Goal: Information Seeking & Learning: Check status

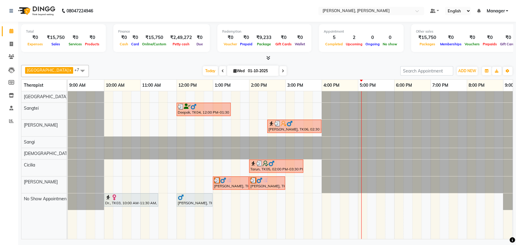
click at [221, 71] on icon at bounding box center [222, 71] width 2 height 4
type input "[DATE]"
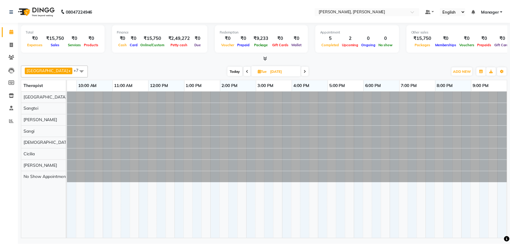
scroll to position [0, 27]
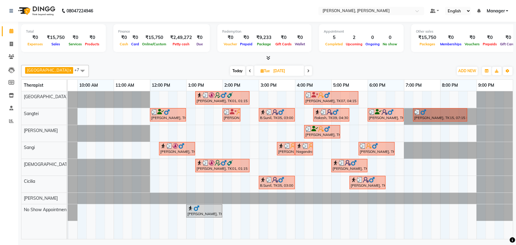
drag, startPoint x: 346, startPoint y: 164, endPoint x: 339, endPoint y: 165, distance: 6.5
click at [339, 165] on img at bounding box center [341, 163] width 6 height 6
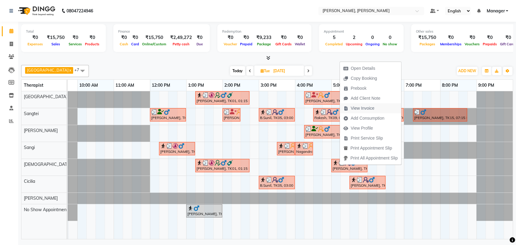
click at [372, 108] on span "View Invoice" at bounding box center [362, 108] width 24 height 6
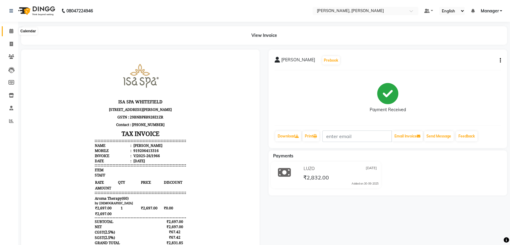
click at [12, 30] on icon at bounding box center [11, 31] width 4 height 5
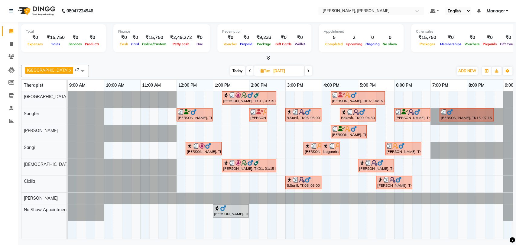
click at [371, 166] on div "[PERSON_NAME], TK10, 05:00 PM-06:00 PM, Aroma Therapy(60)" at bounding box center [375, 165] width 35 height 11
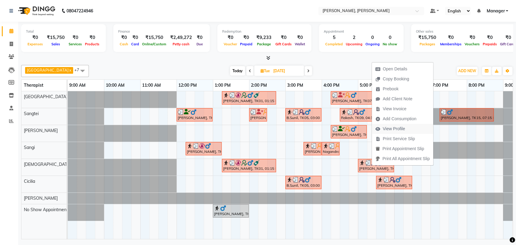
click at [397, 126] on span "View Profile" at bounding box center [393, 129] width 22 height 6
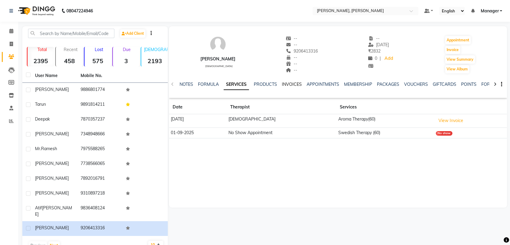
click at [294, 86] on link "INVOICES" at bounding box center [292, 84] width 20 height 5
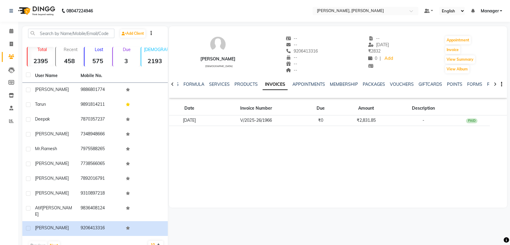
click at [204, 82] on ul "NOTES FORMULA SERVICES PRODUCTS INVOICES APPOINTMENTS MEMBERSHIP PACKAGES VOUCH…" at bounding box center [356, 84] width 383 height 6
click at [10, 30] on icon at bounding box center [11, 31] width 4 height 5
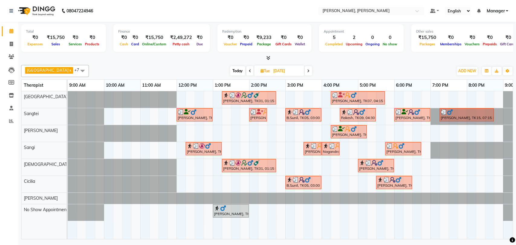
click at [304, 69] on span at bounding box center [307, 70] width 7 height 9
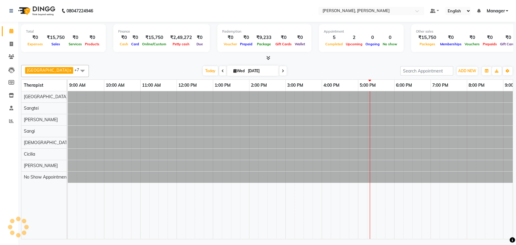
type input "01-10-2025"
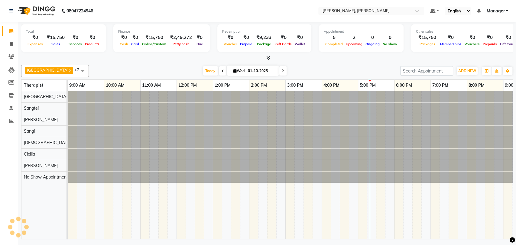
scroll to position [0, 27]
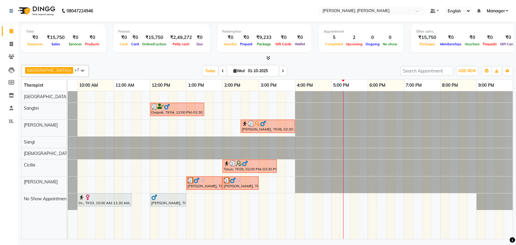
click at [174, 111] on div "Deepak, TK04, 12:00 PM-01:30 PM, Balinese Therapy (90)" at bounding box center [176, 109] width 53 height 11
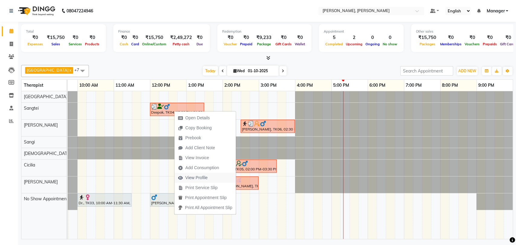
click at [191, 178] on span "View Profile" at bounding box center [196, 178] width 22 height 6
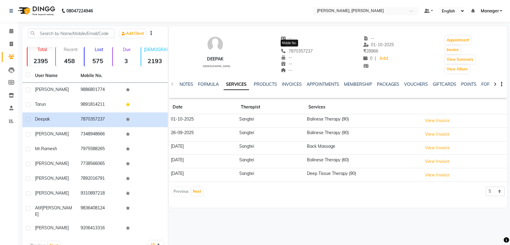
click at [292, 51] on span "7870357237" at bounding box center [297, 50] width 32 height 5
copy span "7870357237"
click at [211, 59] on div "Deepak" at bounding box center [216, 59] width 30 height 6
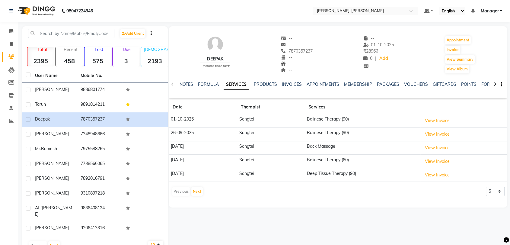
copy div "Deepak"
click at [430, 121] on button "View Invoice" at bounding box center [438, 120] width 30 height 9
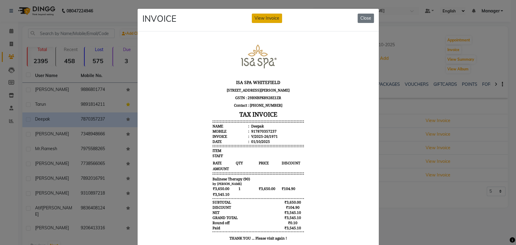
click at [269, 14] on button "View Invoice" at bounding box center [267, 18] width 30 height 9
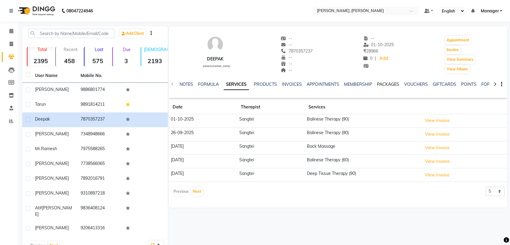
click at [389, 85] on link "PACKAGES" at bounding box center [388, 84] width 22 height 5
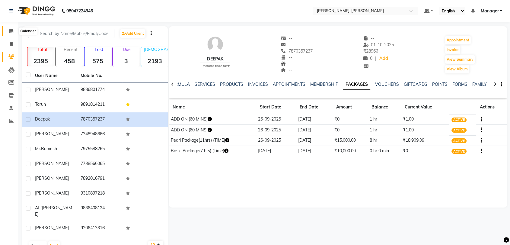
click at [11, 33] on icon at bounding box center [11, 31] width 4 height 5
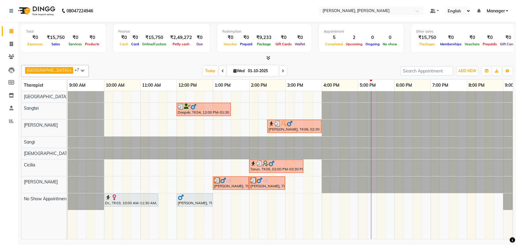
click at [308, 126] on div "[PERSON_NAME], TK06, 02:30 PM-04:00 PM, Deep Tissue Therapy (90)" at bounding box center [294, 126] width 53 height 11
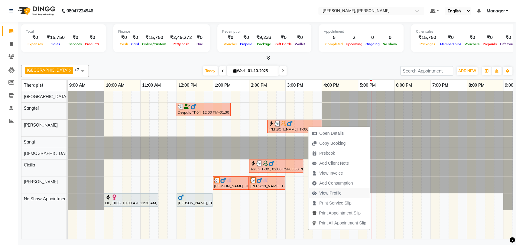
click at [331, 196] on span "View Profile" at bounding box center [330, 193] width 22 height 6
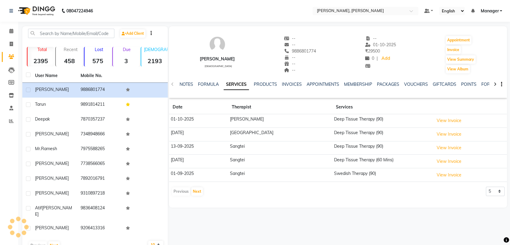
click at [210, 59] on div "[PERSON_NAME]" at bounding box center [217, 59] width 35 height 6
copy div "[PERSON_NAME]"
click at [297, 54] on div "9886801774" at bounding box center [300, 51] width 32 height 6
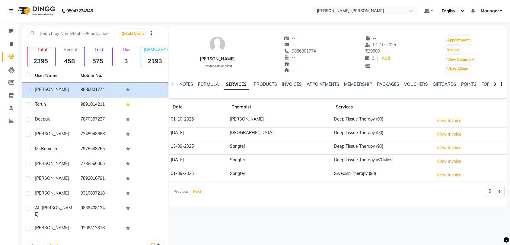
copy span "9886801774"
click at [442, 122] on button "View Invoice" at bounding box center [449, 120] width 30 height 9
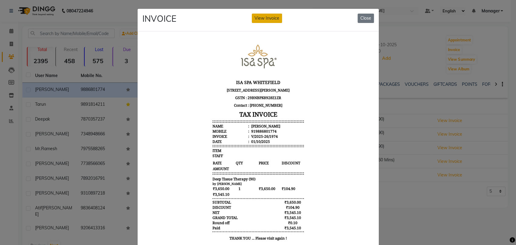
click at [274, 20] on button "View Invoice" at bounding box center [267, 18] width 30 height 9
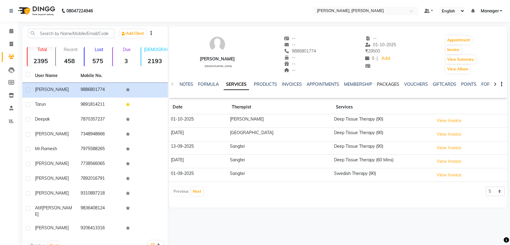
click at [381, 85] on link "PACKAGES" at bounding box center [388, 84] width 22 height 5
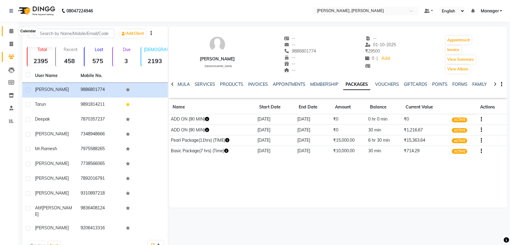
click at [11, 30] on icon at bounding box center [11, 31] width 4 height 5
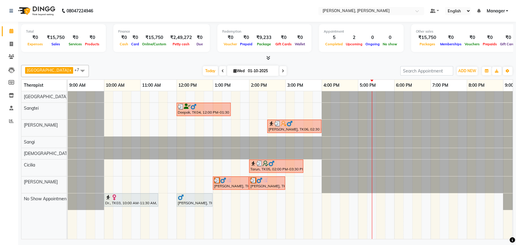
click at [265, 167] on div "Tarun, TK05, 02:00 PM-03:30 PM, Aroma Therapy (90)" at bounding box center [275, 165] width 53 height 11
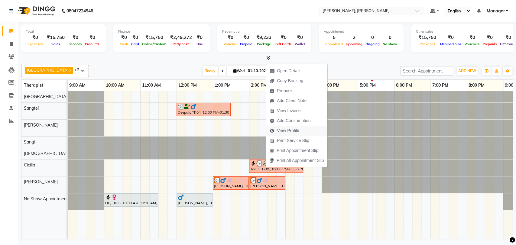
click at [293, 130] on span "View Profile" at bounding box center [288, 130] width 22 height 6
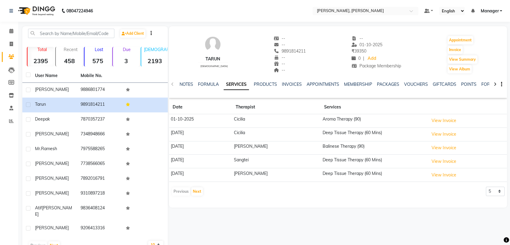
click at [215, 59] on div "Tarun" at bounding box center [213, 59] width 30 height 6
click at [207, 59] on div "Tarun" at bounding box center [213, 59] width 30 height 6
copy div "Tarun"
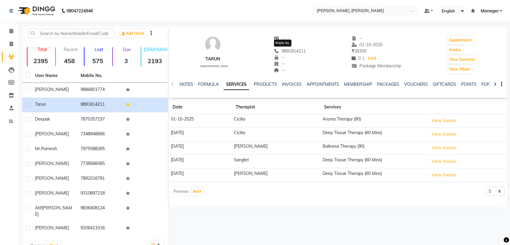
click at [287, 52] on span "9891814211" at bounding box center [290, 50] width 32 height 5
copy span "9891814211"
click at [396, 85] on link "PACKAGES" at bounding box center [388, 84] width 22 height 5
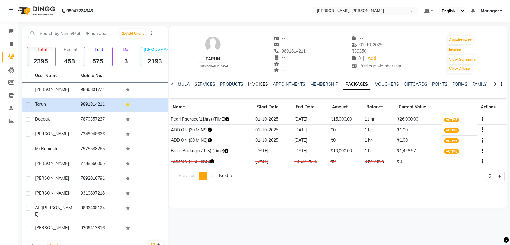
click at [262, 85] on link "INVOICES" at bounding box center [258, 84] width 20 height 5
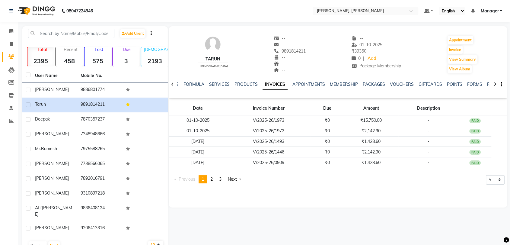
click at [224, 87] on div "SERVICES" at bounding box center [219, 84] width 21 height 6
click at [226, 83] on link "SERVICES" at bounding box center [219, 84] width 21 height 5
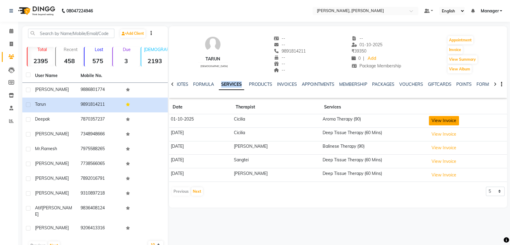
click at [442, 123] on button "View Invoice" at bounding box center [444, 120] width 30 height 9
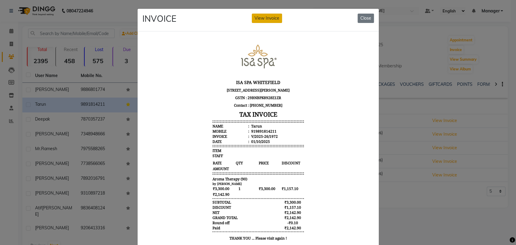
click at [264, 18] on button "View Invoice" at bounding box center [267, 18] width 30 height 9
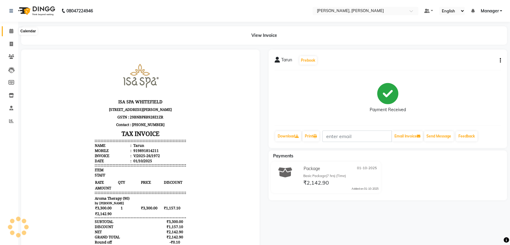
click at [12, 34] on span at bounding box center [11, 31] width 11 height 7
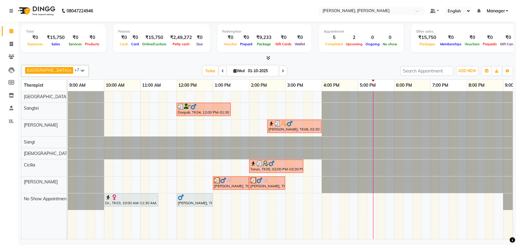
click at [240, 182] on div at bounding box center [231, 180] width 34 height 6
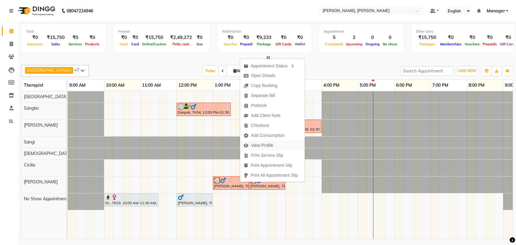
click at [261, 143] on span "View Profile" at bounding box center [262, 145] width 22 height 6
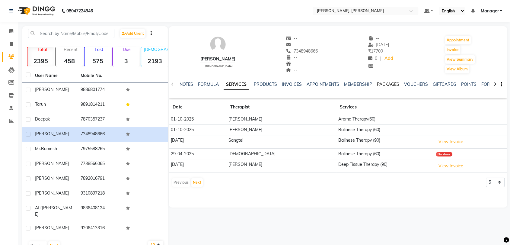
click at [382, 84] on link "PACKAGES" at bounding box center [388, 84] width 22 height 5
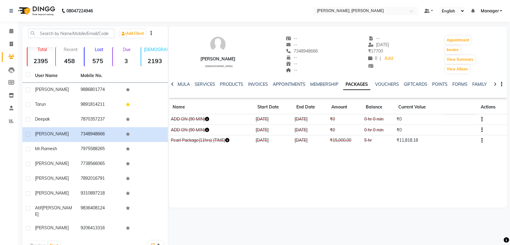
click at [213, 60] on div "[PERSON_NAME]" at bounding box center [218, 59] width 35 height 6
copy div "[PERSON_NAME]"
click at [294, 53] on span "7348948666" at bounding box center [302, 50] width 32 height 5
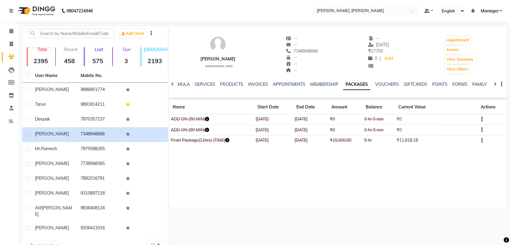
copy span "7348948666"
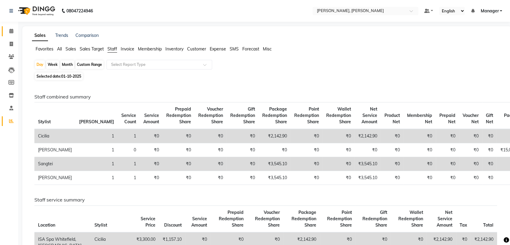
click at [5, 33] on link "Calendar" at bounding box center [9, 31] width 14 height 10
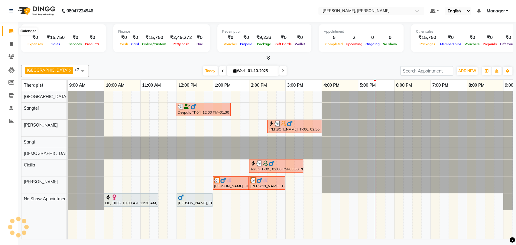
click at [14, 31] on span at bounding box center [11, 31] width 11 height 7
click at [219, 69] on span at bounding box center [222, 70] width 7 height 9
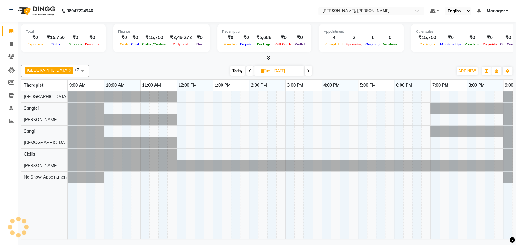
scroll to position [0, 27]
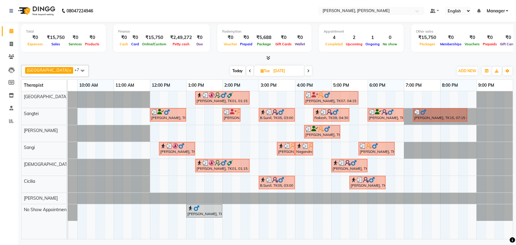
click at [304, 74] on span at bounding box center [307, 70] width 7 height 9
type input "01-10-2025"
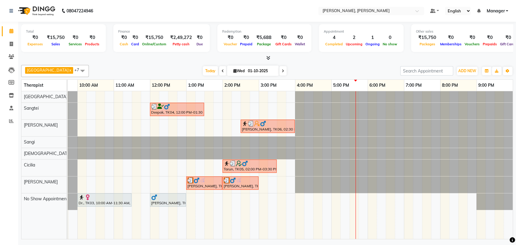
drag, startPoint x: 249, startPoint y: 180, endPoint x: 261, endPoint y: 183, distance: 12.2
click at [249, 180] on div at bounding box center [240, 180] width 34 height 6
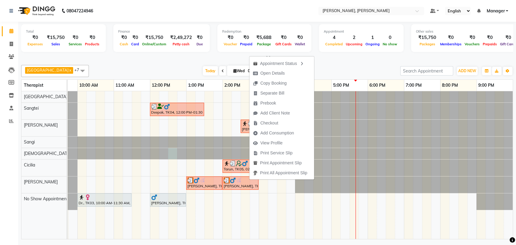
click at [41, 157] on div at bounding box center [41, 153] width 0 height 11
select select "63054"
select select "tentative"
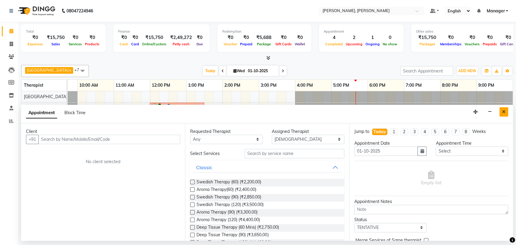
click at [505, 114] on button "Close" at bounding box center [503, 111] width 9 height 9
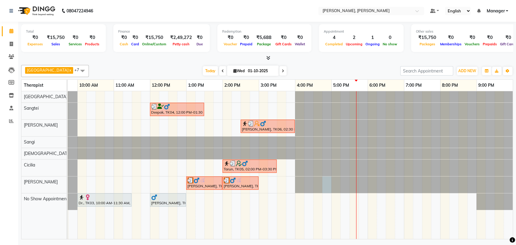
click at [41, 178] on div at bounding box center [41, 184] width 0 height 17
select select "88461"
select select "tentative"
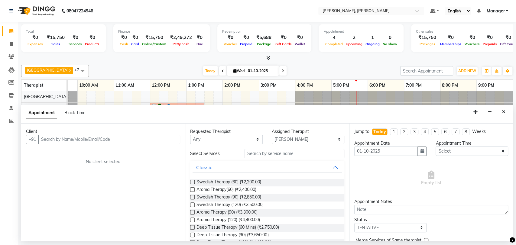
drag, startPoint x: 505, startPoint y: 114, endPoint x: 500, endPoint y: 112, distance: 4.4
click at [504, 114] on icon "Close" at bounding box center [503, 112] width 3 height 4
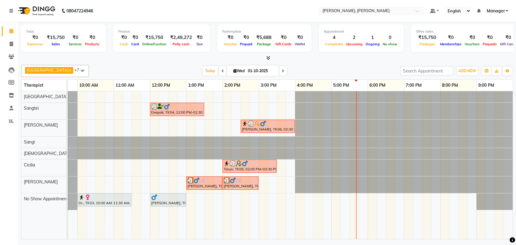
click at [279, 69] on span at bounding box center [282, 70] width 7 height 9
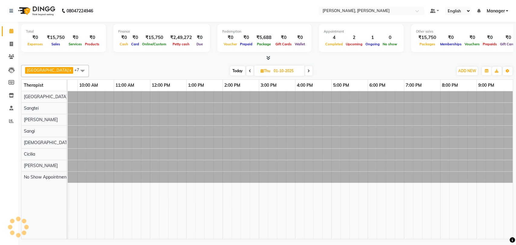
type input "02-10-2025"
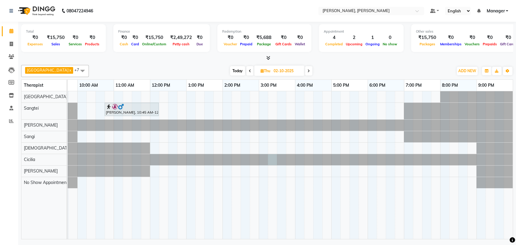
click at [41, 161] on div at bounding box center [41, 159] width 0 height 11
select select "86016"
select select "tentative"
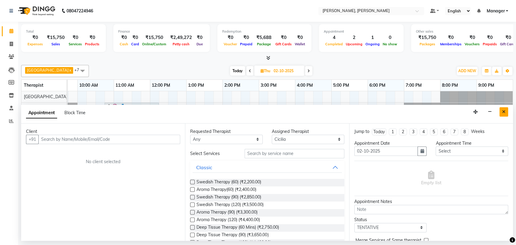
click at [507, 109] on button "Close" at bounding box center [503, 111] width 9 height 9
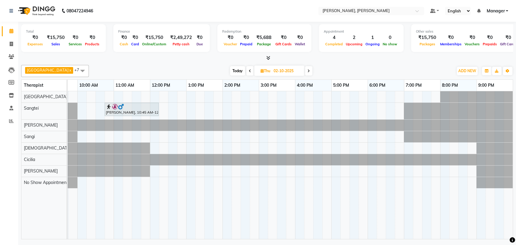
click at [246, 72] on span at bounding box center [249, 70] width 7 height 9
type input "01-10-2025"
